Goal: Navigation & Orientation: Find specific page/section

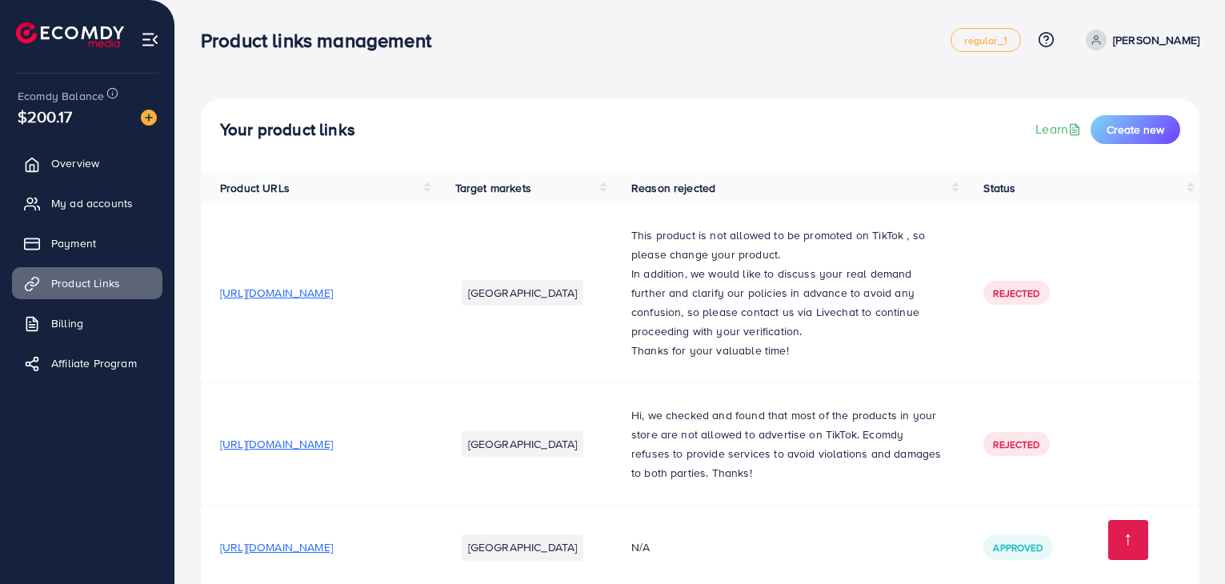
scroll to position [181, 0]
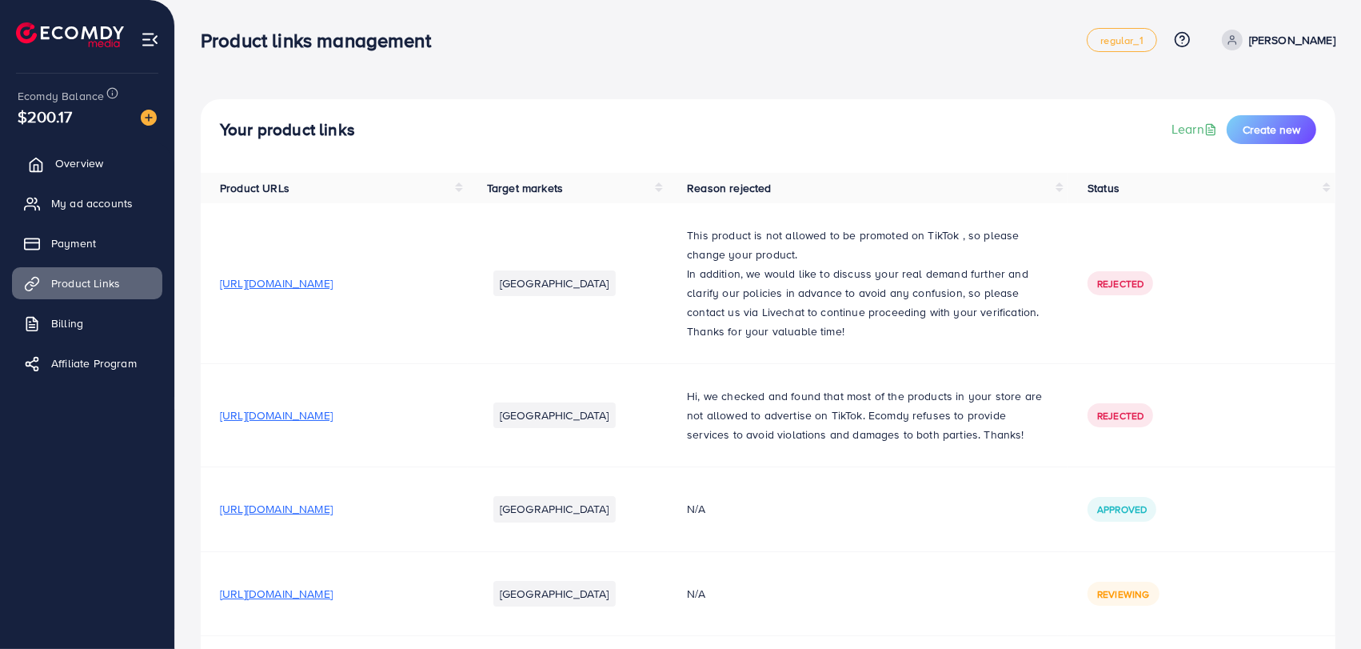
click at [71, 166] on span "Overview" at bounding box center [79, 163] width 48 height 16
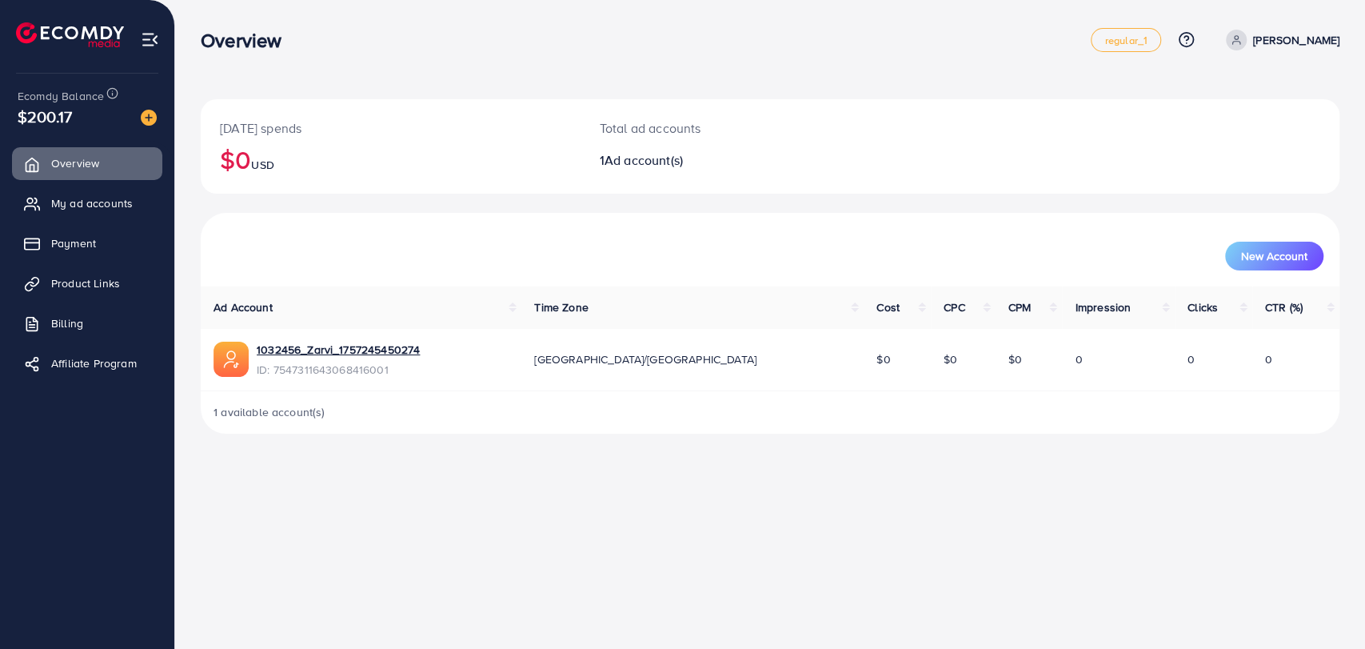
click at [585, 56] on div "Overview regular_1 Help Center Contact Support Plans and Pricing Term and polic…" at bounding box center [770, 40] width 1139 height 45
